Goal: Contribute content

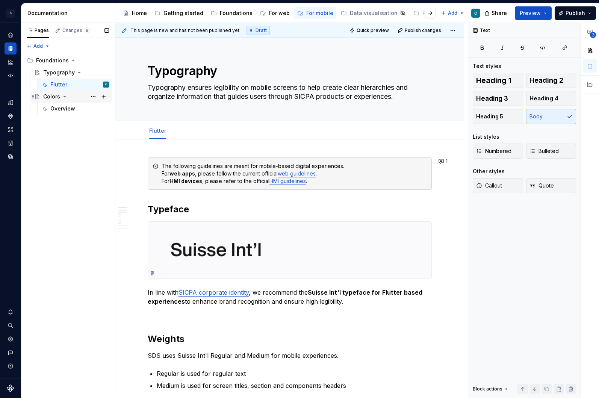
click at [59, 95] on div "Colors" at bounding box center [51, 97] width 17 height 8
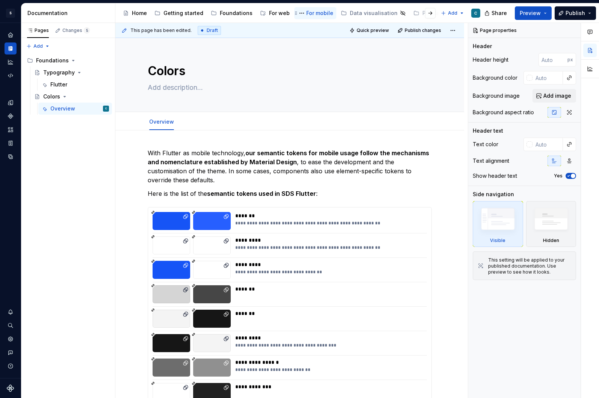
click at [306, 12] on div "For mobile" at bounding box center [319, 13] width 27 height 8
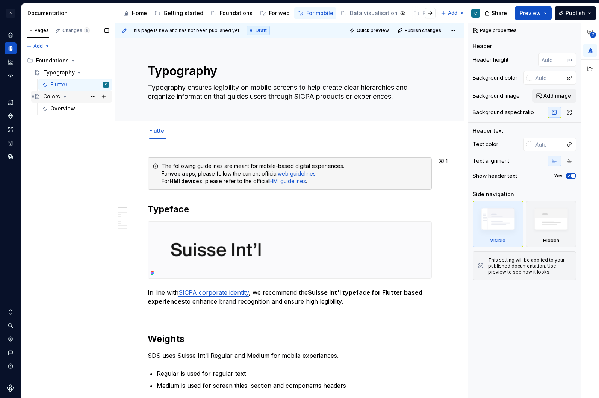
click at [51, 98] on div "Colors" at bounding box center [51, 97] width 17 height 8
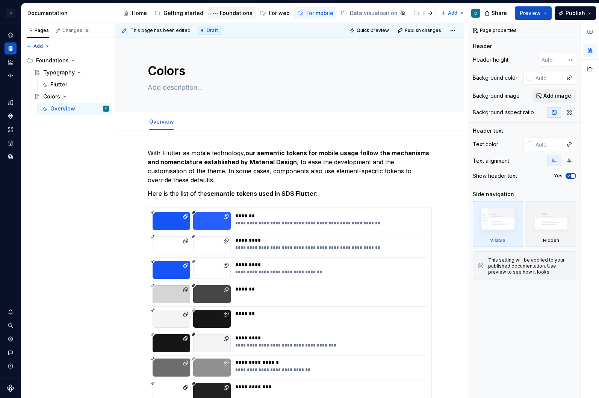
click at [227, 12] on div "Foundations" at bounding box center [236, 13] width 33 height 8
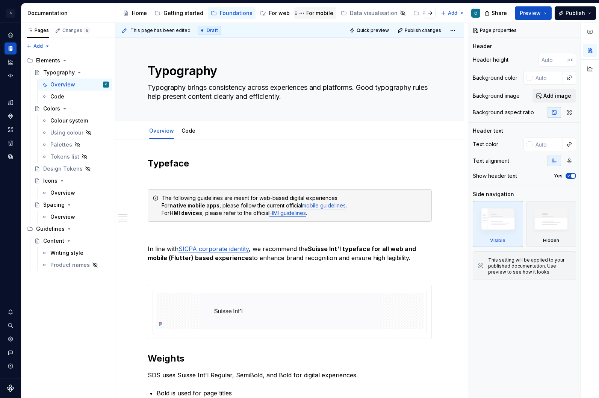
click at [316, 16] on div "For mobile" at bounding box center [319, 13] width 27 height 8
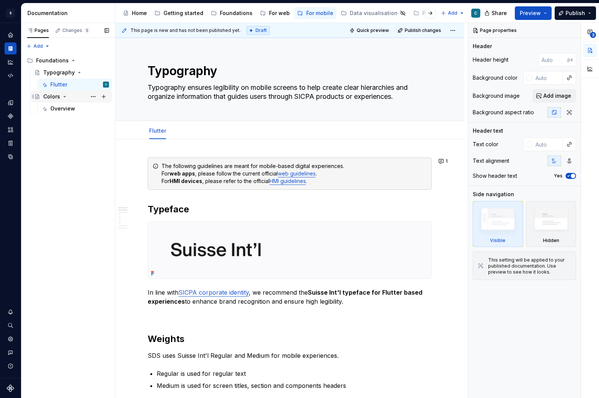
click at [50, 97] on div "Colors" at bounding box center [51, 97] width 17 height 8
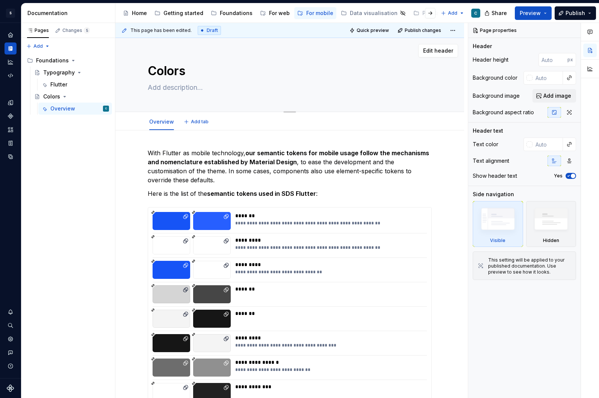
click at [170, 87] on textarea at bounding box center [288, 88] width 284 height 12
paste textarea "Our color system guides our users by drawing attention to important information…"
type textarea "*"
type textarea "Our color system guides our users by drawing attention to important information…"
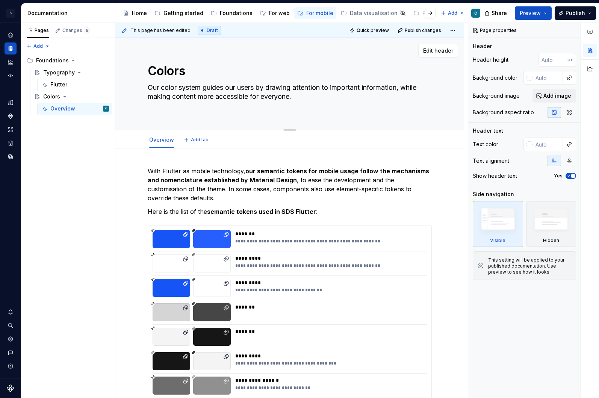
type textarea "*"
type textarea "Our color system guides our users by drawing attention to important information…"
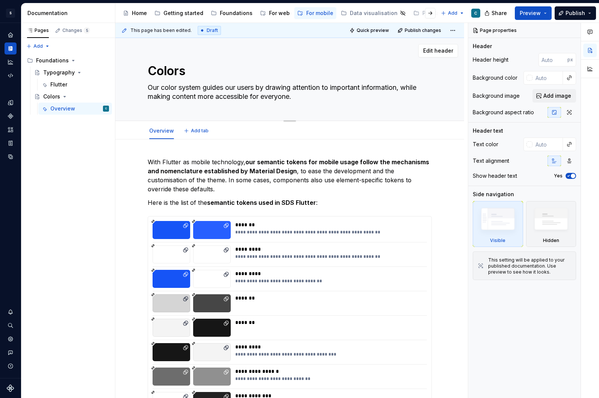
type textarea "*"
